Goal: Use online tool/utility

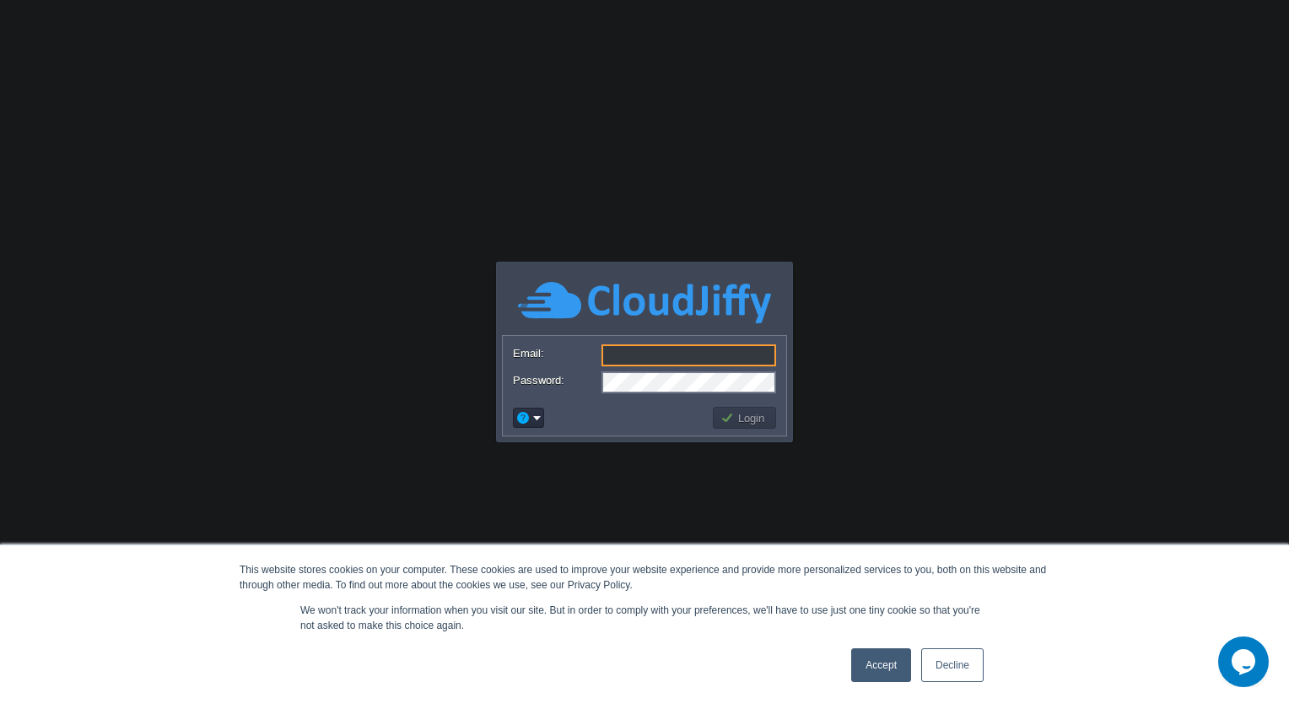
click at [668, 356] on input "Email:" at bounding box center [689, 355] width 175 height 22
type input "[EMAIL_ADDRESS][DOMAIN_NAME]"
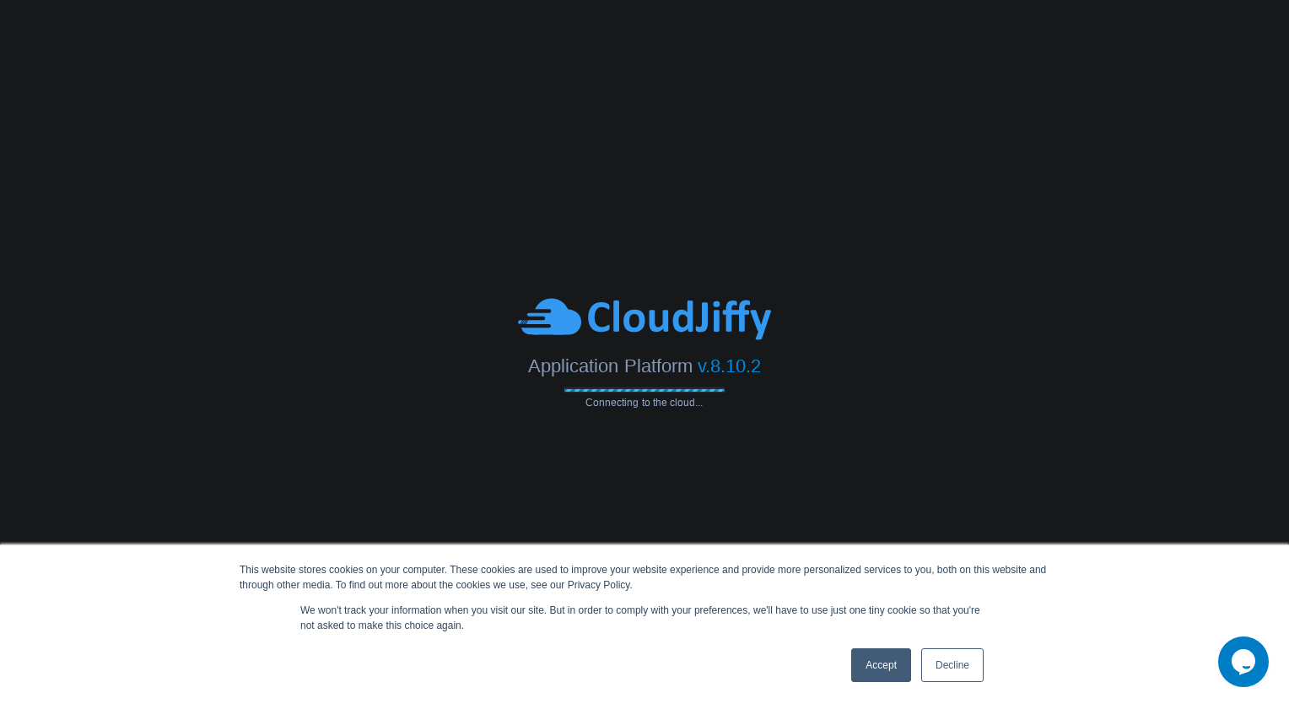
click at [897, 670] on link "Accept" at bounding box center [881, 665] width 60 height 34
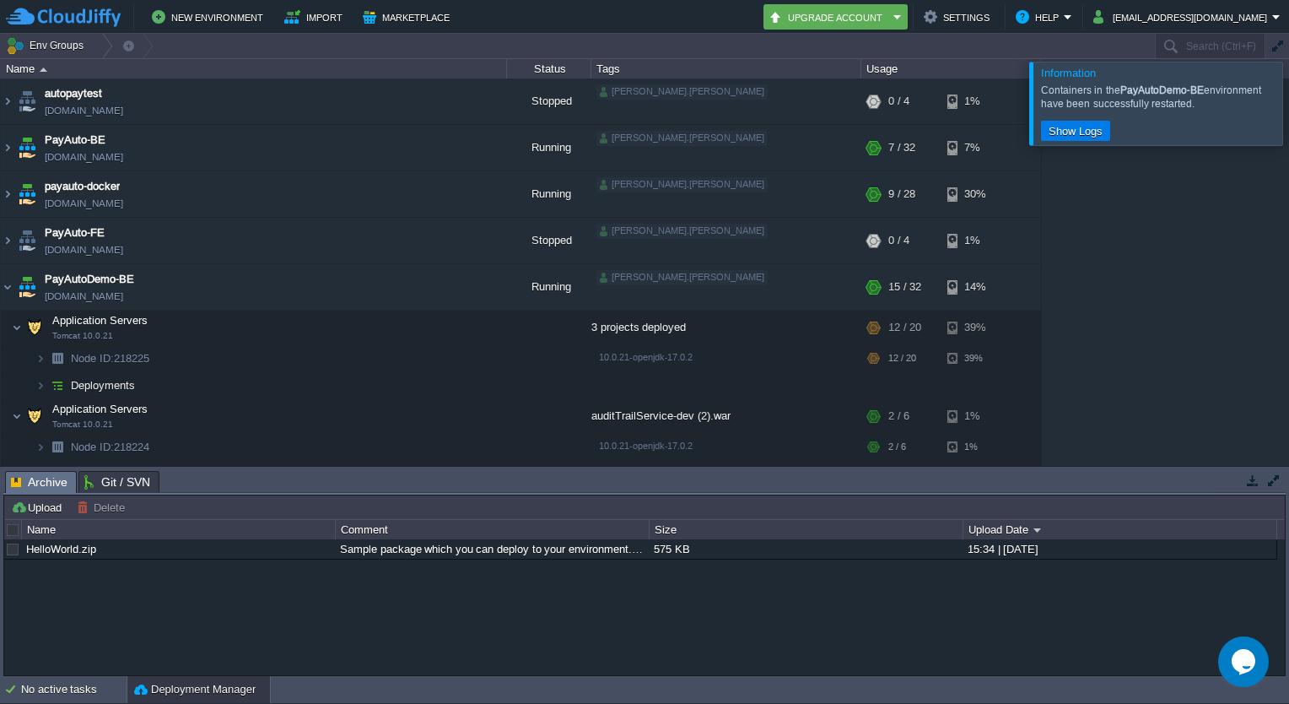
click at [1289, 95] on div at bounding box center [1310, 103] width 0 height 83
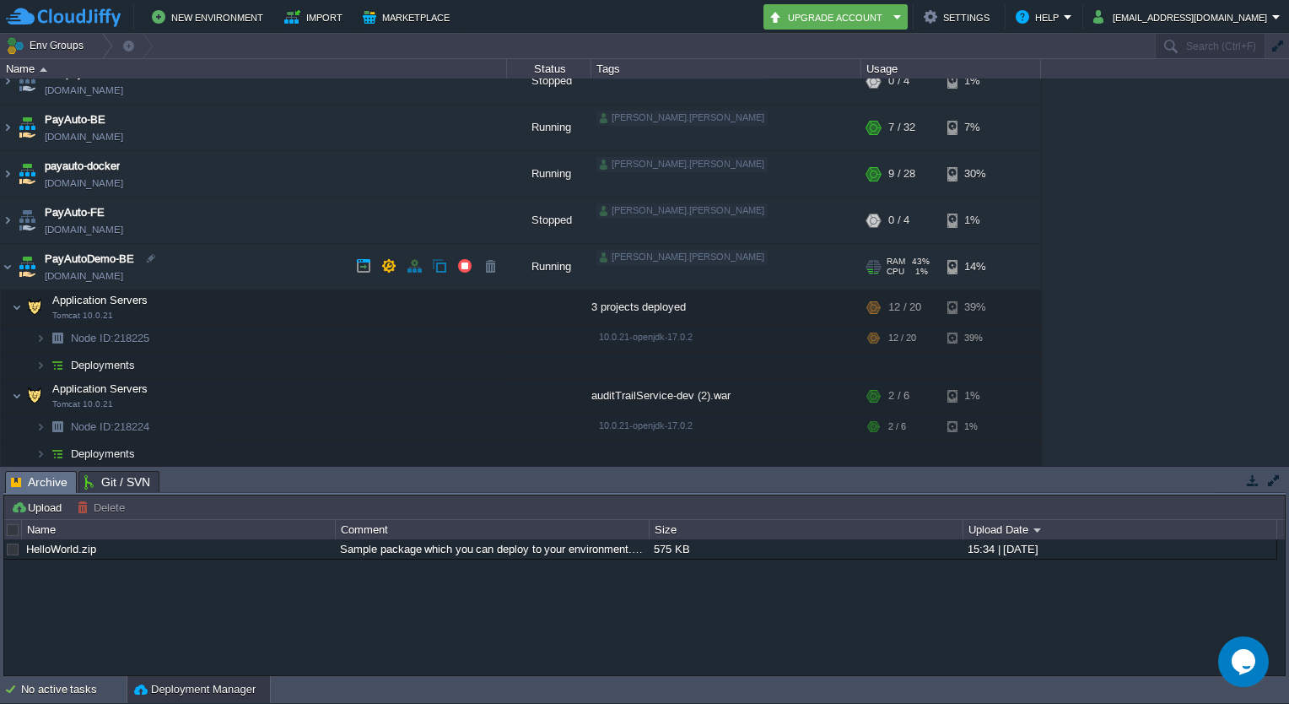
scroll to position [8, 0]
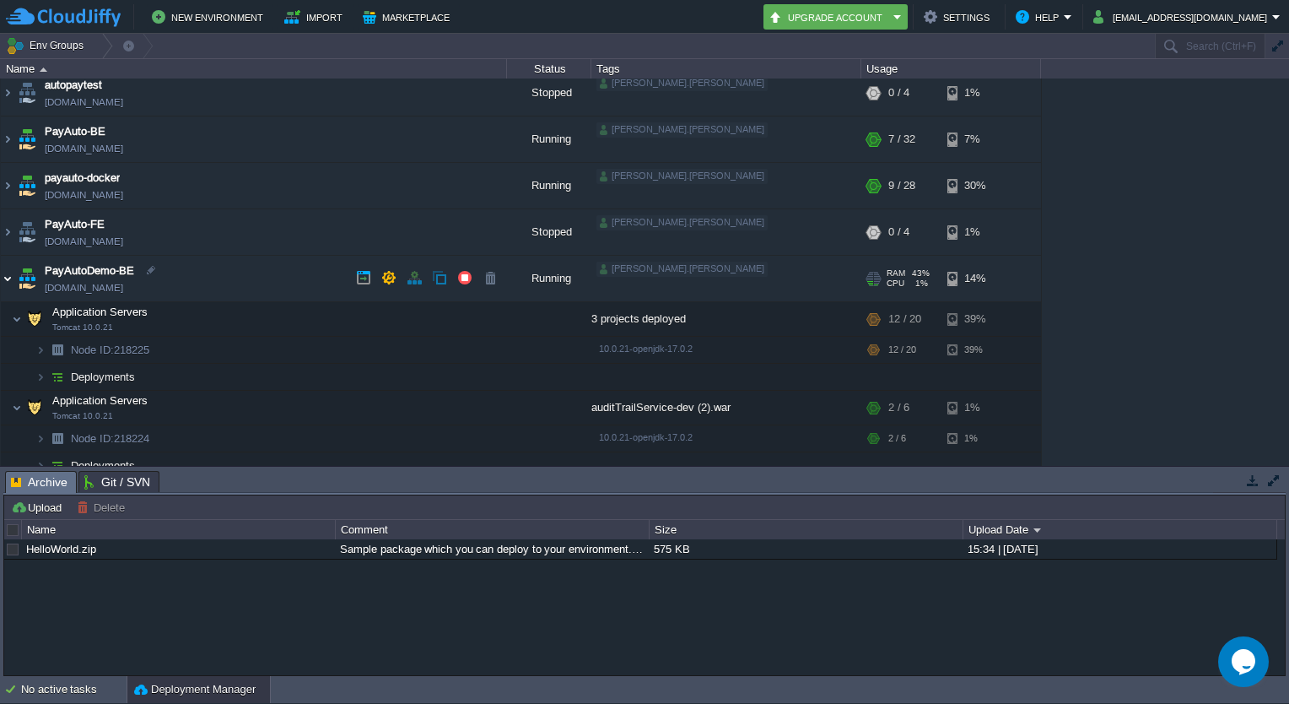
click at [8, 278] on img at bounding box center [8, 279] width 14 height 46
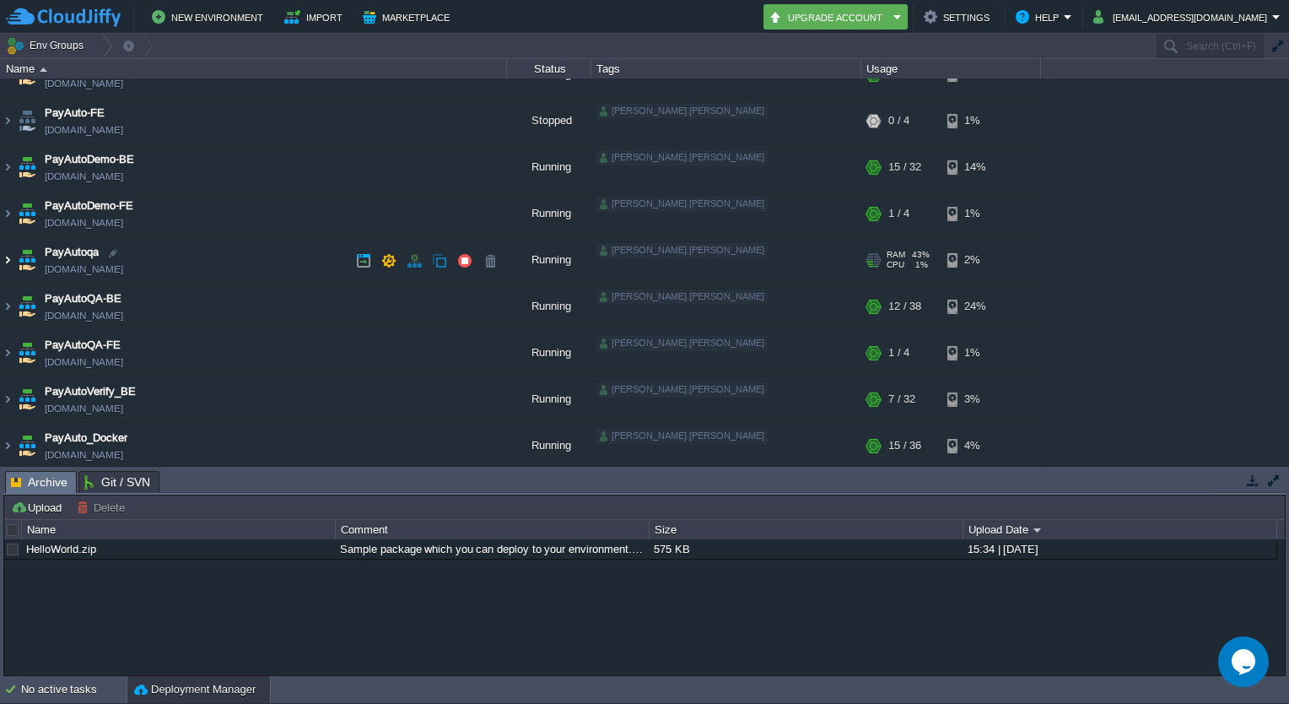
scroll to position [122, 0]
click at [11, 441] on img at bounding box center [8, 444] width 14 height 46
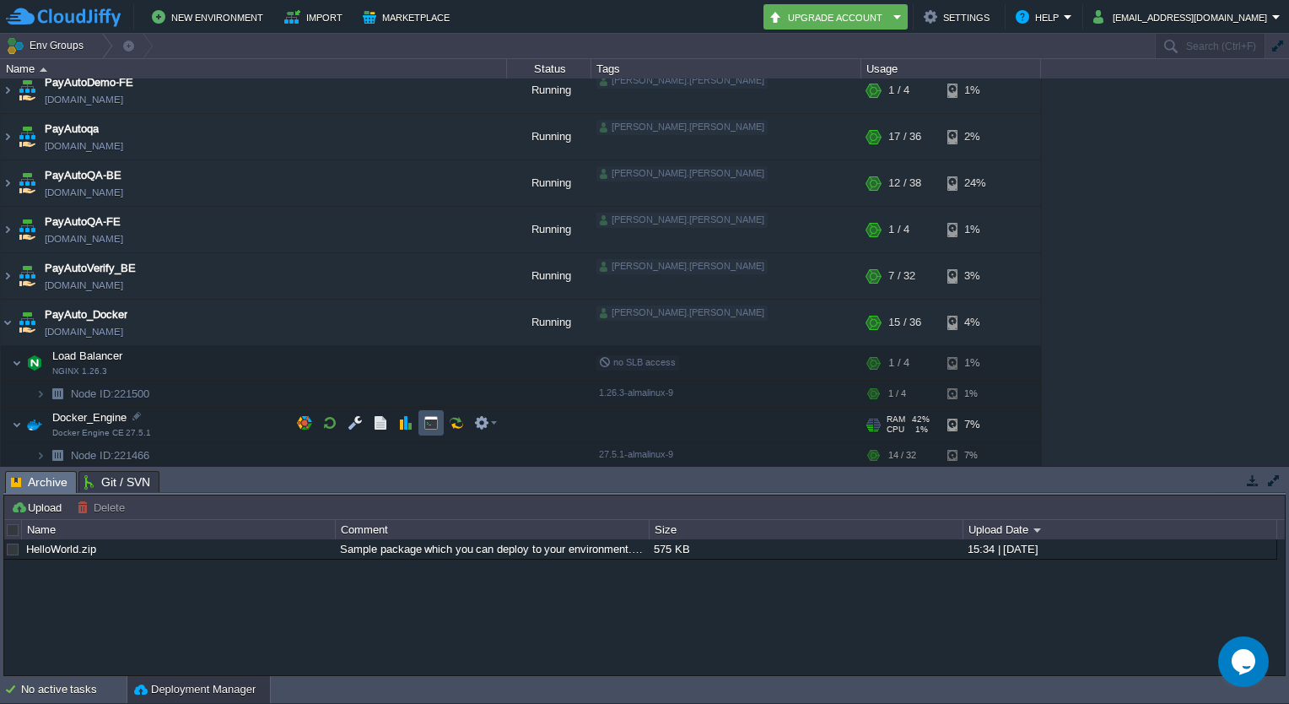
click at [432, 421] on button "button" at bounding box center [431, 422] width 15 height 15
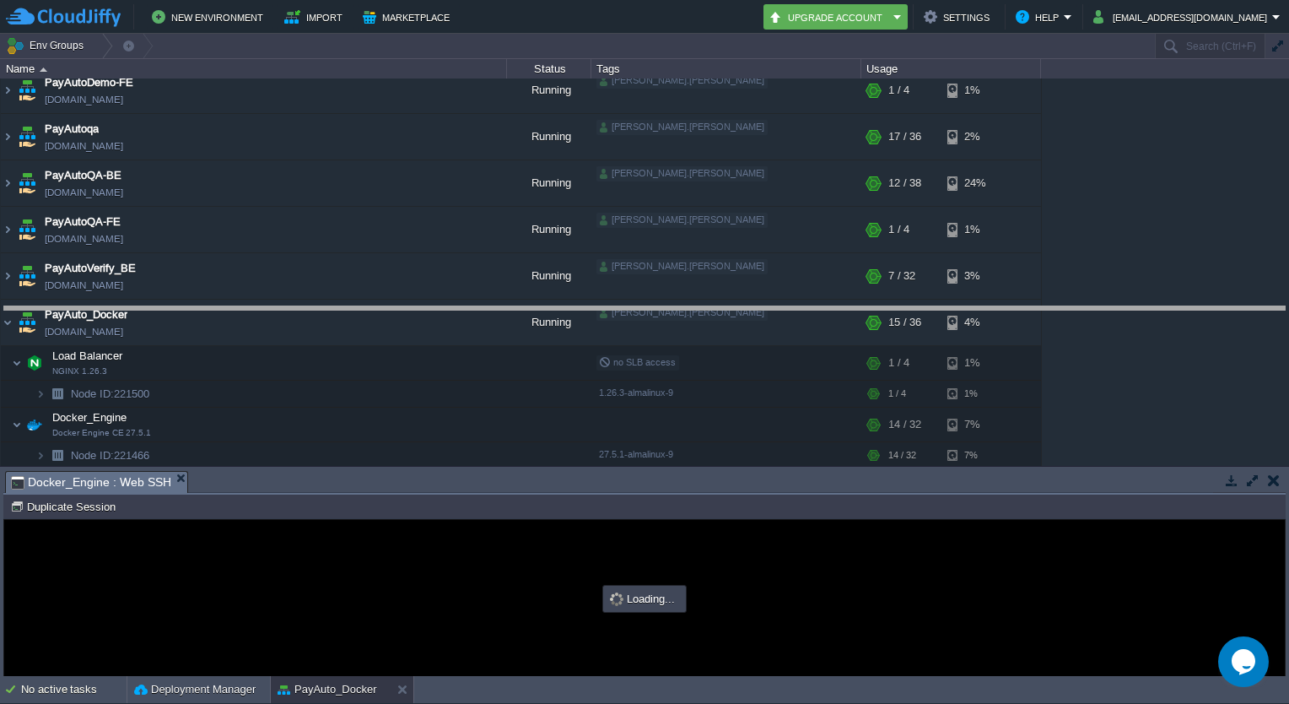
drag, startPoint x: 591, startPoint y: 488, endPoint x: 604, endPoint y: 327, distance: 160.9
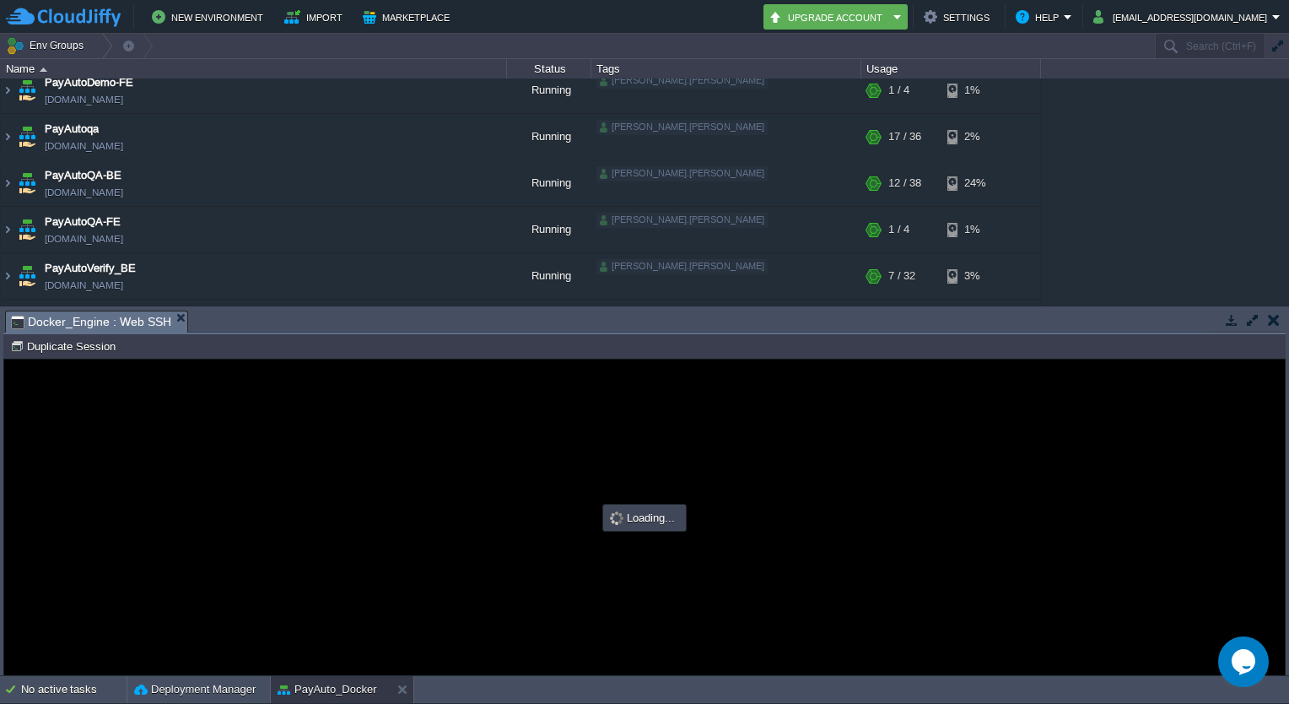
scroll to position [0, 0]
type input "#000000"
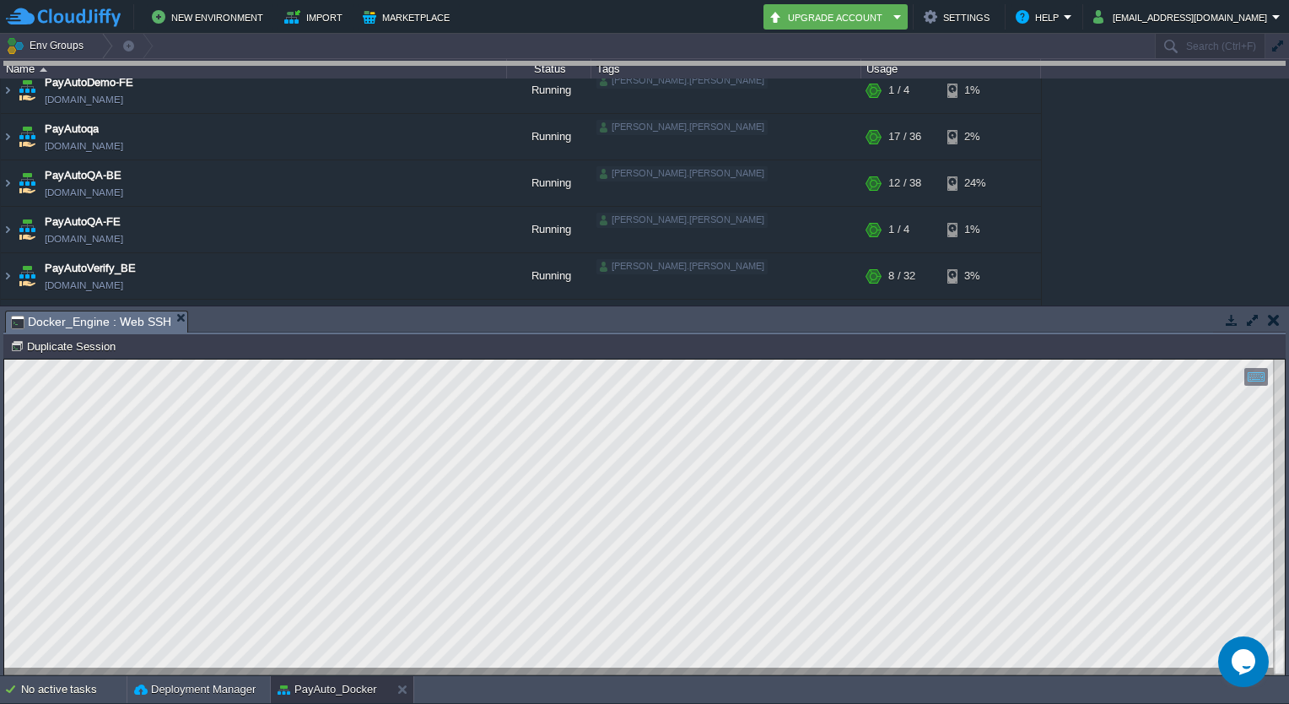
drag, startPoint x: 604, startPoint y: 323, endPoint x: 651, endPoint y: 62, distance: 265.8
click at [651, 62] on body "New Environment Import Marketplace Bonus ₹0.00 Upgrade Account Settings Help [E…" at bounding box center [644, 352] width 1289 height 704
